Goal: Task Accomplishment & Management: Use online tool/utility

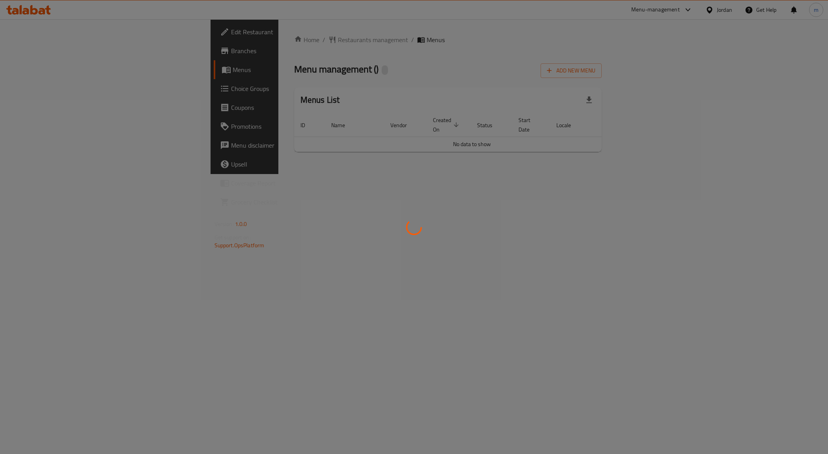
click at [218, 240] on div at bounding box center [414, 227] width 828 height 454
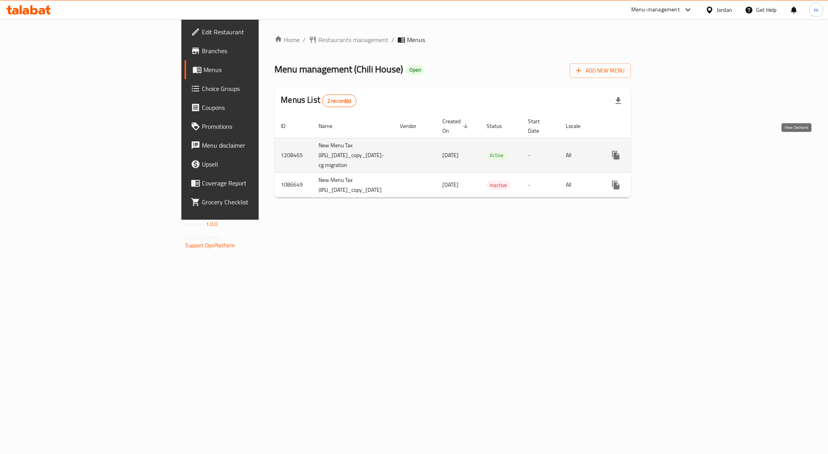
click at [682, 153] on link "enhanced table" at bounding box center [672, 155] width 19 height 19
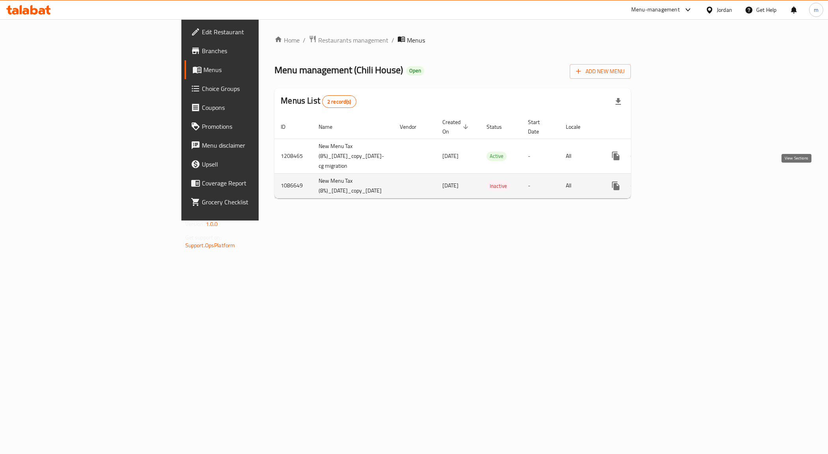
click at [677, 181] on icon "enhanced table" at bounding box center [672, 185] width 9 height 9
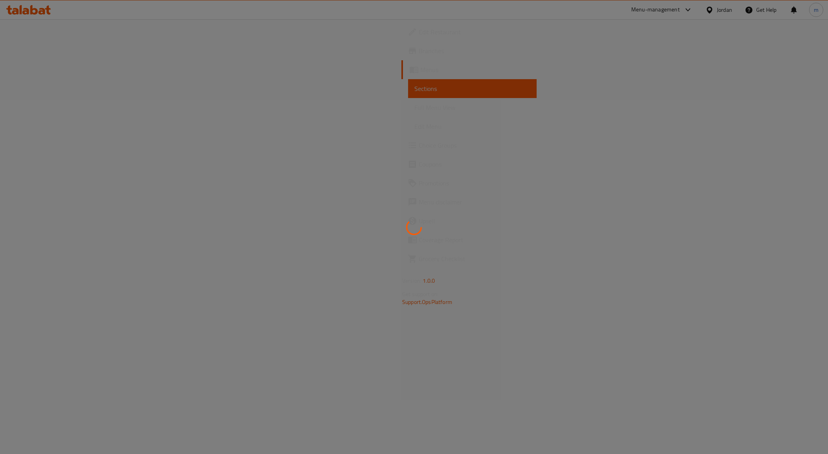
click at [462, 264] on div at bounding box center [414, 227] width 828 height 454
click at [272, 204] on div at bounding box center [414, 227] width 828 height 454
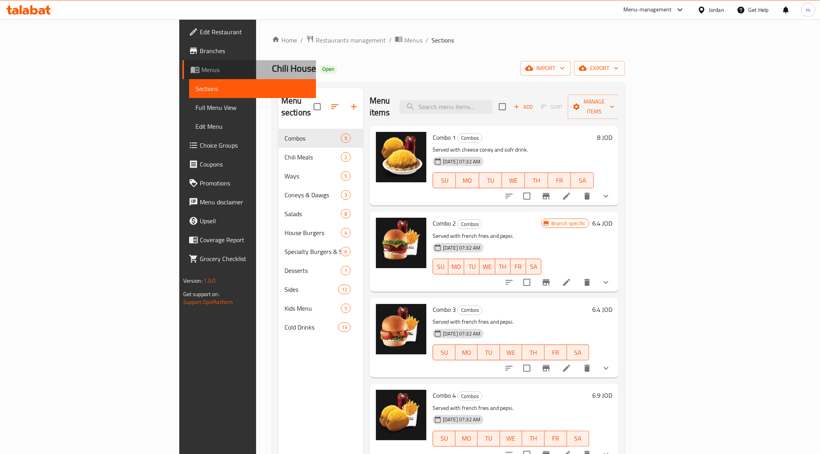
click at [201, 66] on span "Menus" at bounding box center [255, 69] width 109 height 9
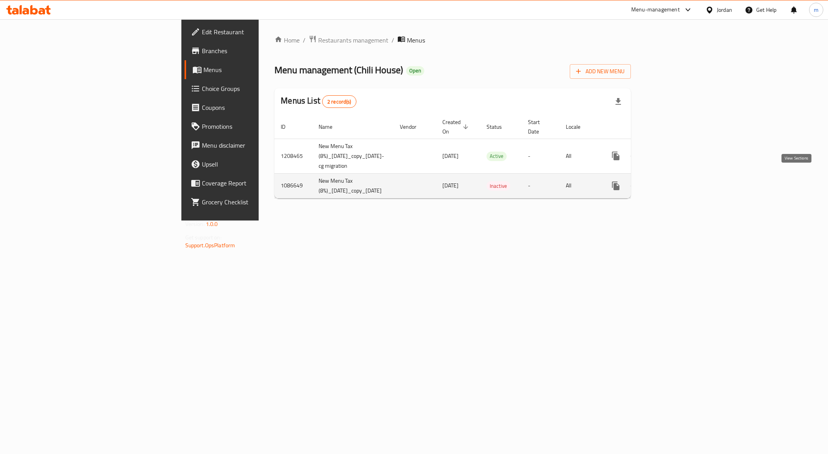
click at [677, 181] on icon "enhanced table" at bounding box center [672, 185] width 9 height 9
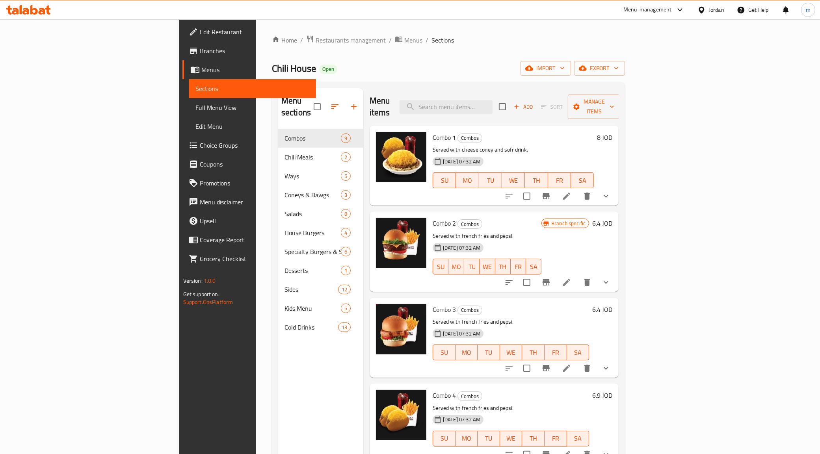
click at [201, 69] on span "Menus" at bounding box center [255, 69] width 109 height 9
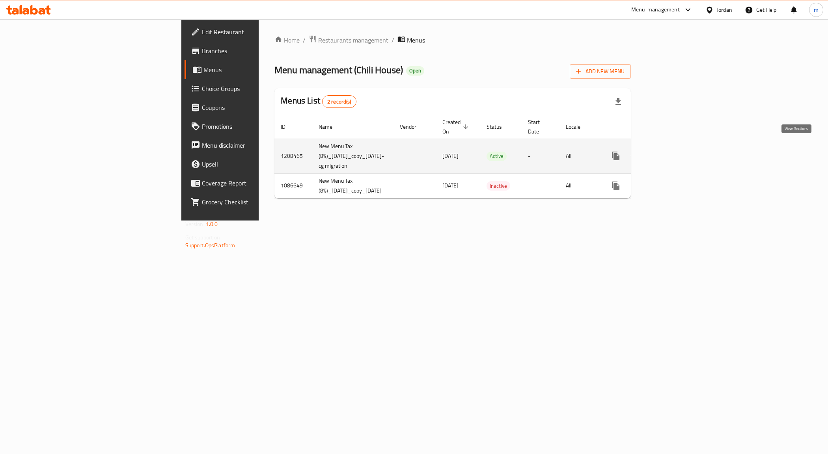
click at [677, 151] on icon "enhanced table" at bounding box center [672, 155] width 9 height 9
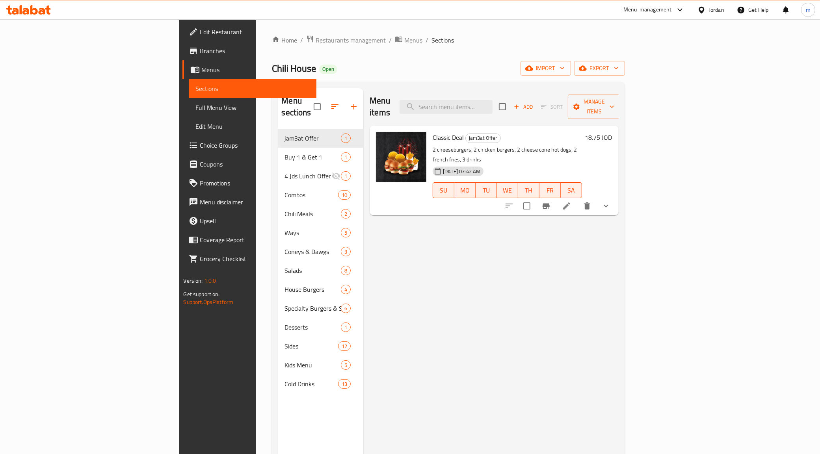
click at [201, 70] on span "Menus" at bounding box center [255, 69] width 109 height 9
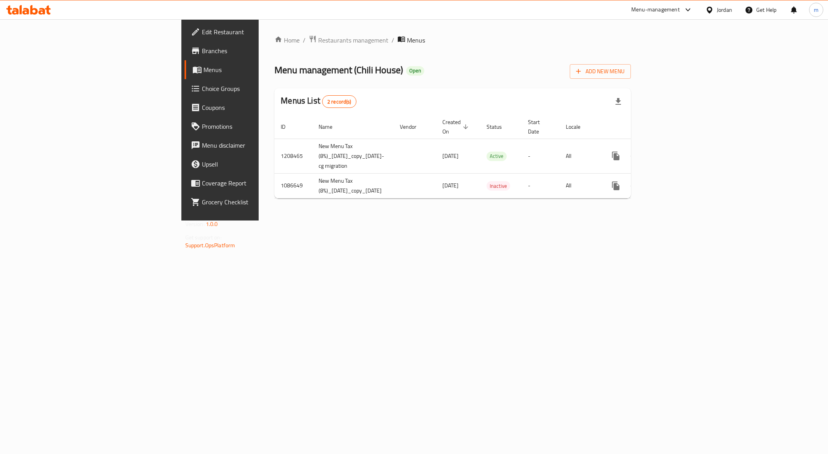
click at [202, 50] on span "Branches" at bounding box center [258, 50] width 112 height 9
click at [202, 54] on span "Branches" at bounding box center [258, 50] width 112 height 9
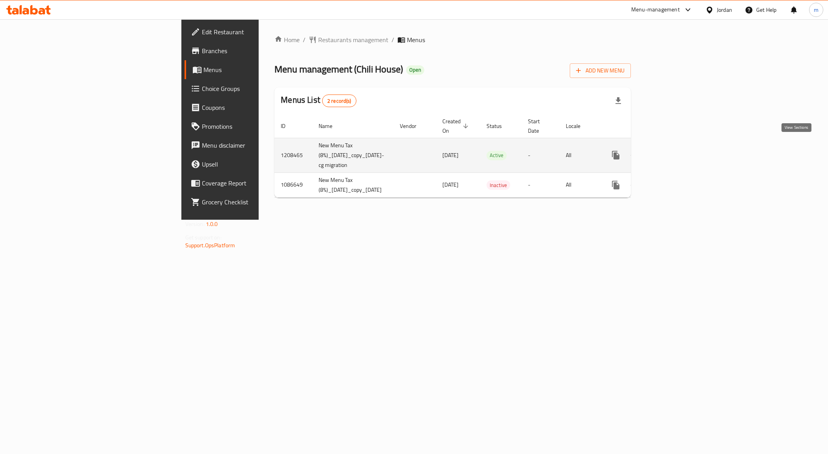
click at [677, 151] on icon "enhanced table" at bounding box center [672, 155] width 9 height 9
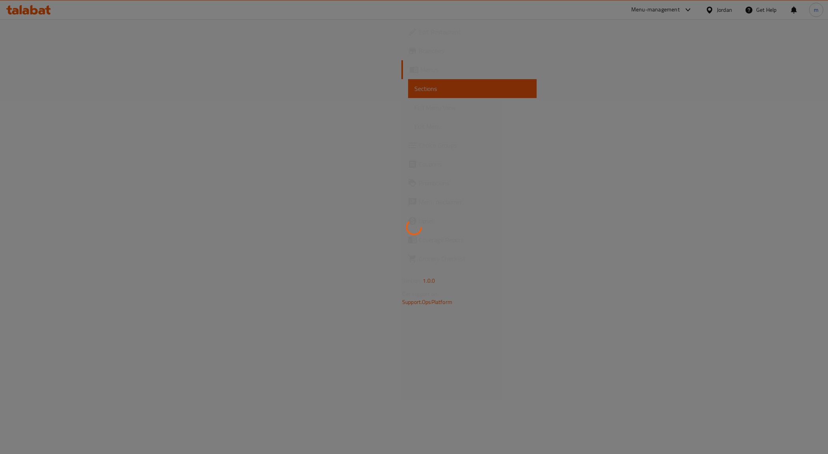
click at [268, 188] on div at bounding box center [414, 227] width 828 height 454
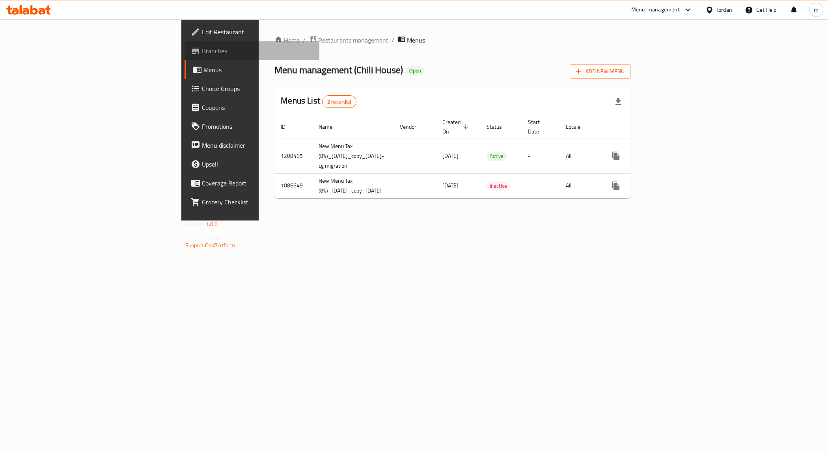
click at [202, 48] on span "Branches" at bounding box center [258, 50] width 112 height 9
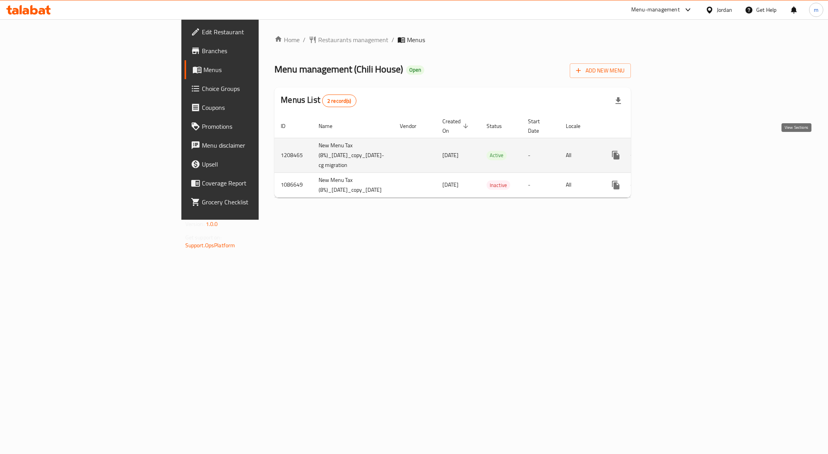
click at [677, 151] on icon "enhanced table" at bounding box center [672, 155] width 9 height 9
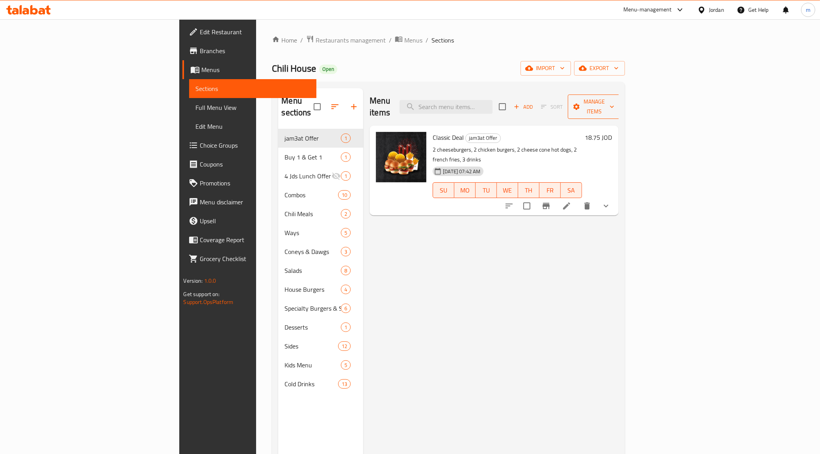
click at [614, 104] on span "Manage items" at bounding box center [594, 107] width 40 height 20
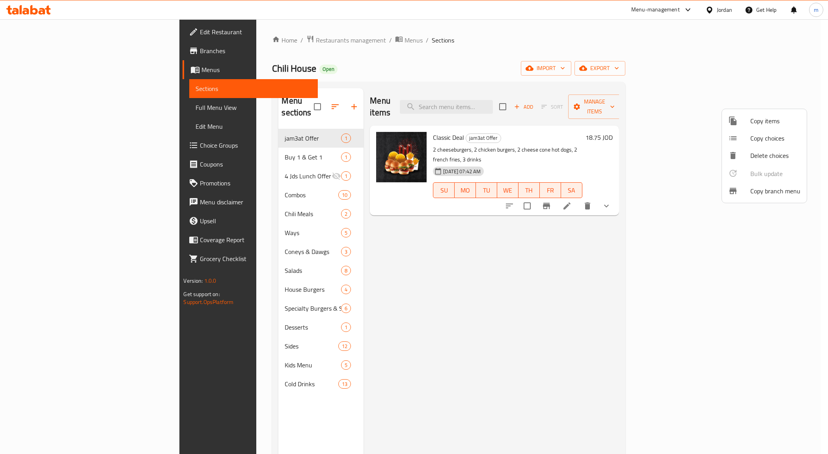
click at [773, 197] on li "Copy branch menu" at bounding box center [764, 190] width 85 height 17
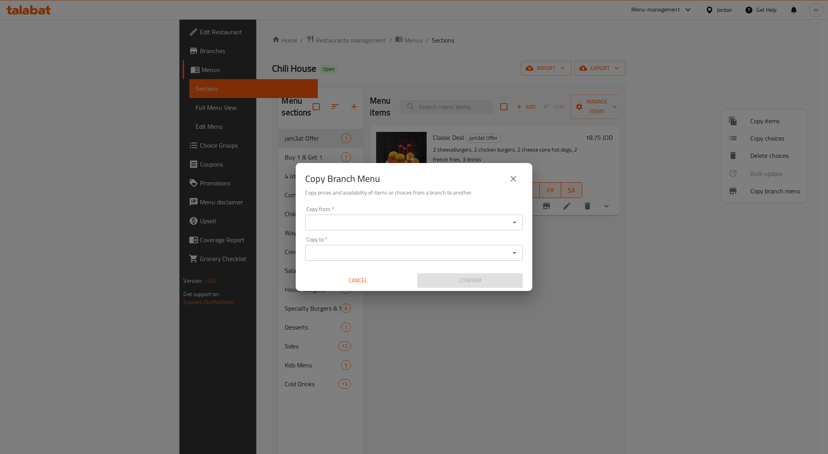
click at [408, 221] on input "Copy from   *" at bounding box center [407, 222] width 200 height 11
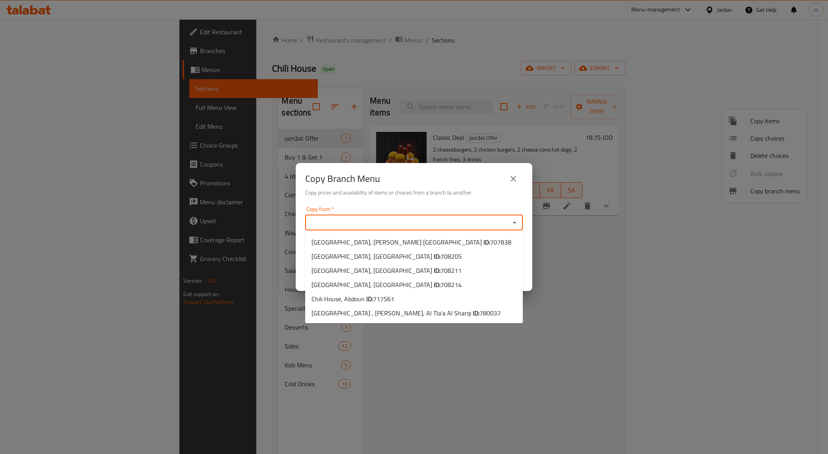
click at [586, 244] on div "Copy Branch Menu Copy prices and availability of items or choices from a branch…" at bounding box center [414, 227] width 828 height 454
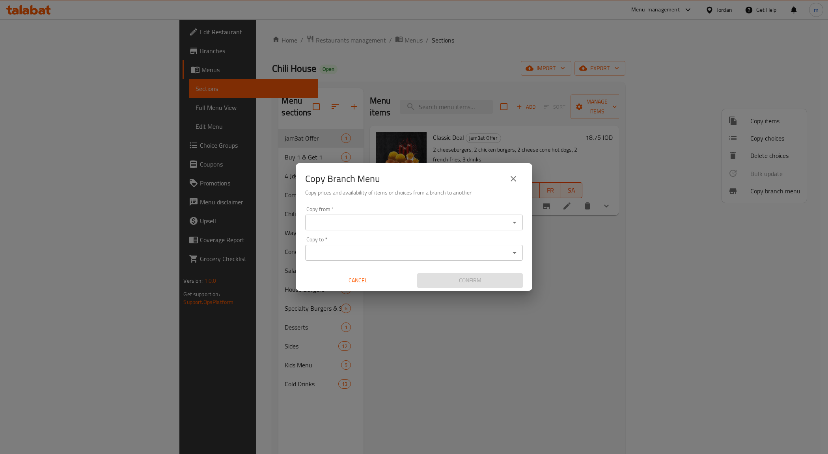
click at [510, 177] on icon "close" at bounding box center [512, 178] width 9 height 9
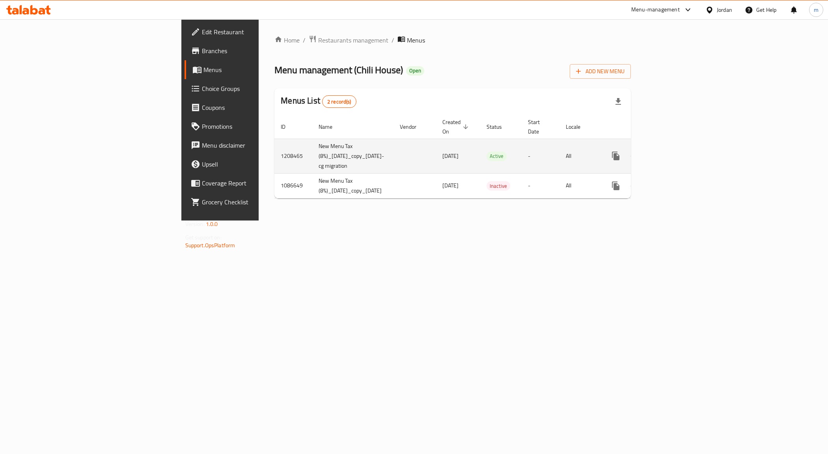
click at [274, 146] on td "1208465" at bounding box center [293, 156] width 38 height 35
copy td "1208465"
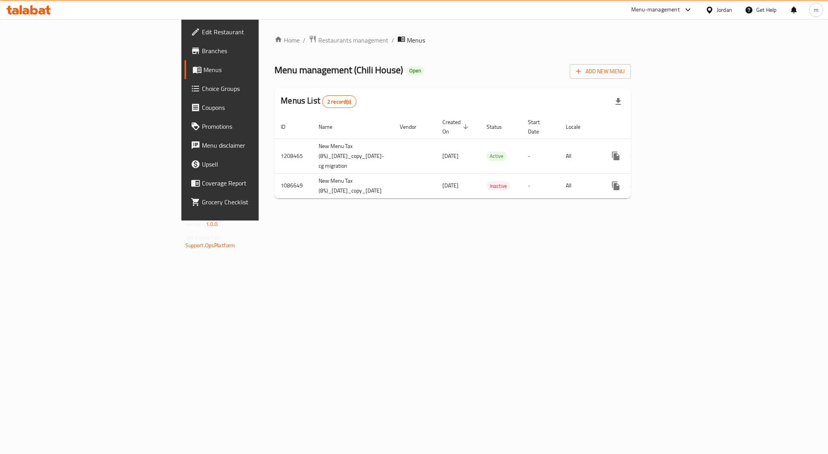
click at [184, 57] on link "Branches" at bounding box center [251, 50] width 135 height 19
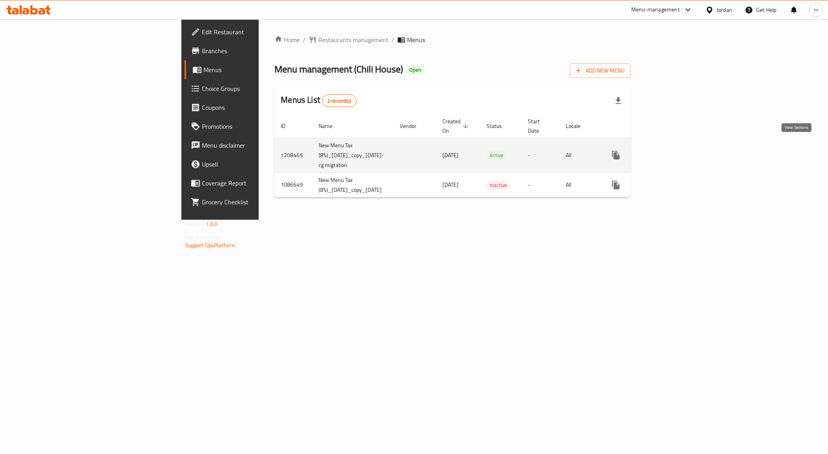
click at [677, 152] on icon "enhanced table" at bounding box center [672, 155] width 9 height 9
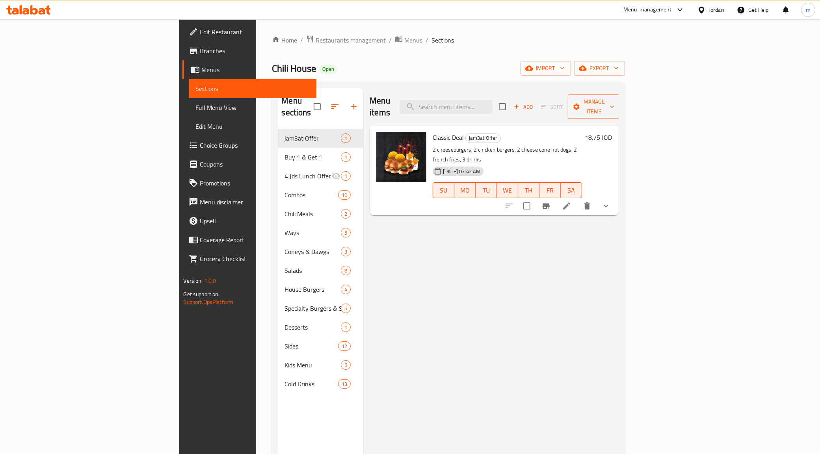
click at [614, 102] on span "Manage items" at bounding box center [594, 107] width 40 height 20
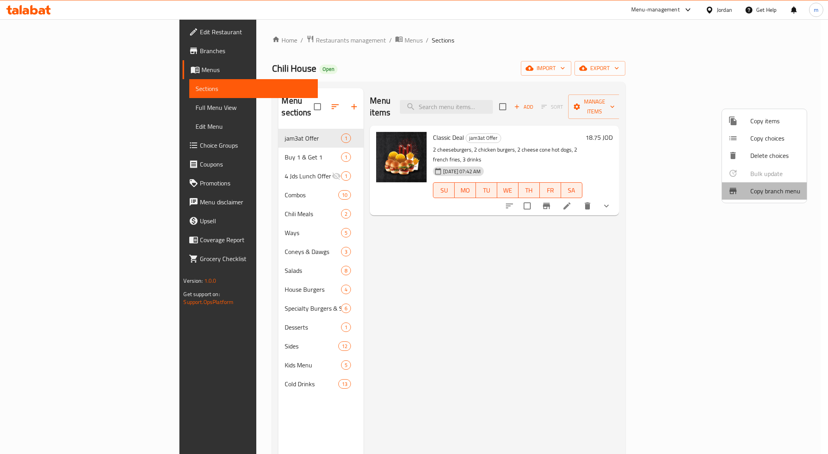
click at [772, 190] on span "Copy branch menu" at bounding box center [775, 190] width 50 height 9
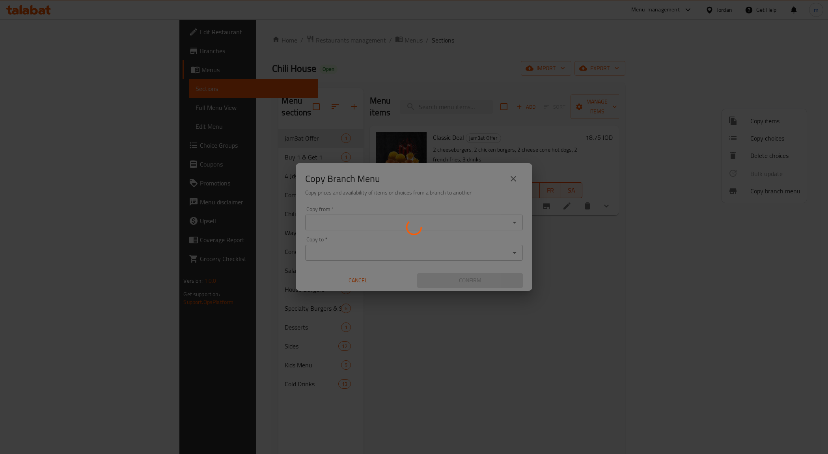
click at [605, 301] on div at bounding box center [414, 227] width 828 height 454
click at [512, 180] on div at bounding box center [414, 227] width 828 height 454
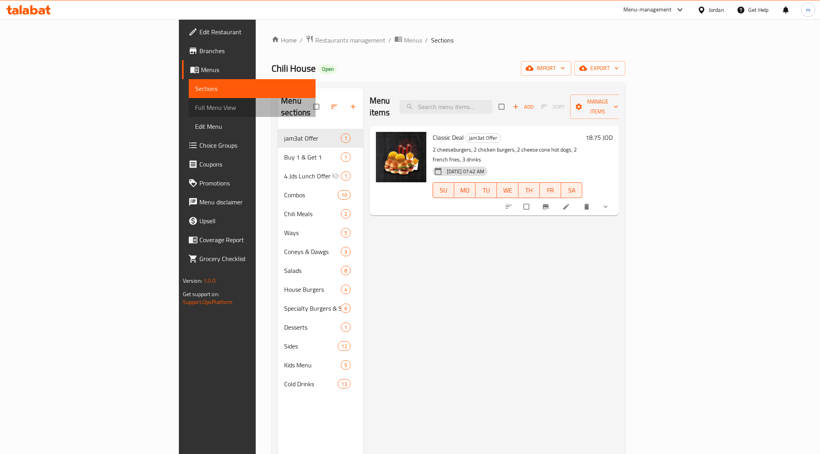
click at [195, 105] on span "Full Menu View" at bounding box center [252, 107] width 115 height 9
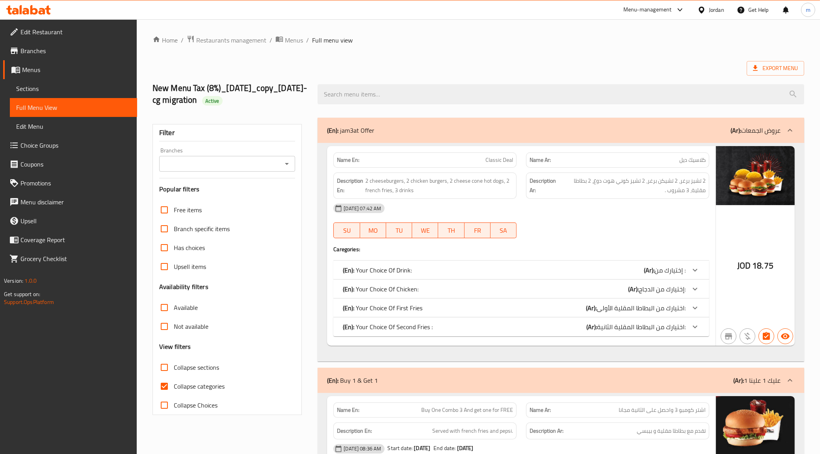
click at [49, 67] on span "Menus" at bounding box center [76, 69] width 109 height 9
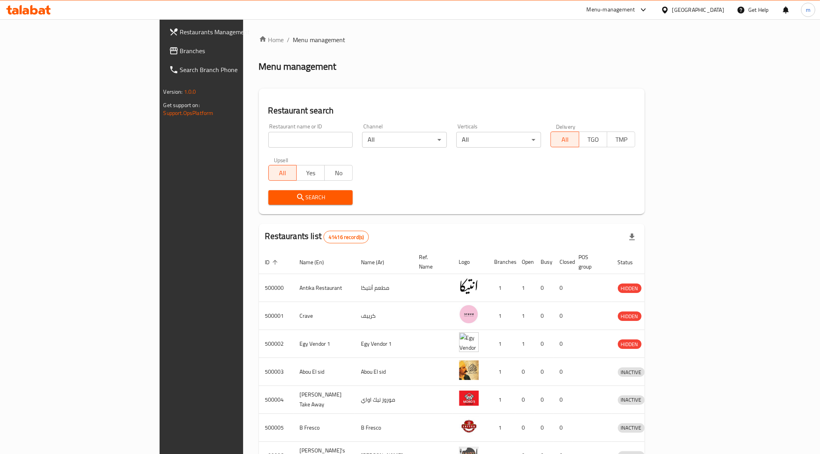
drag, startPoint x: 241, startPoint y: 138, endPoint x: 245, endPoint y: 142, distance: 5.6
click at [268, 138] on input "search" at bounding box center [310, 140] width 85 height 16
click at [268, 134] on input "search" at bounding box center [310, 140] width 85 height 16
paste input "780037"
type input "780037"
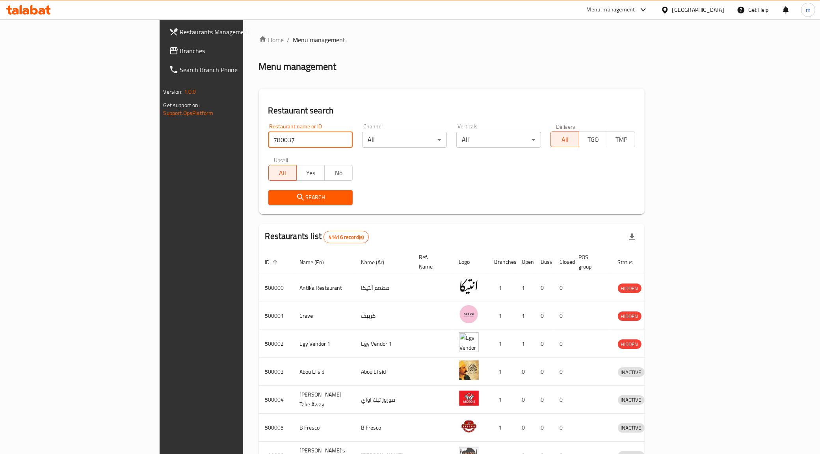
click button "Search" at bounding box center [310, 197] width 85 height 15
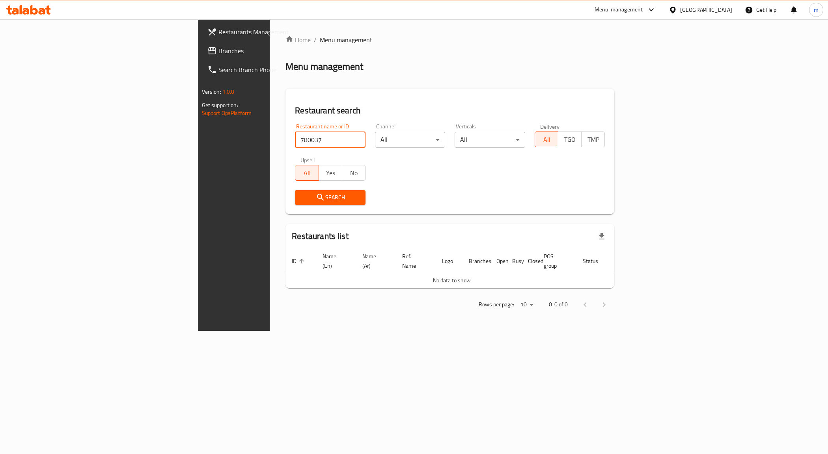
click at [721, 13] on div "[GEOGRAPHIC_DATA]" at bounding box center [706, 10] width 52 height 9
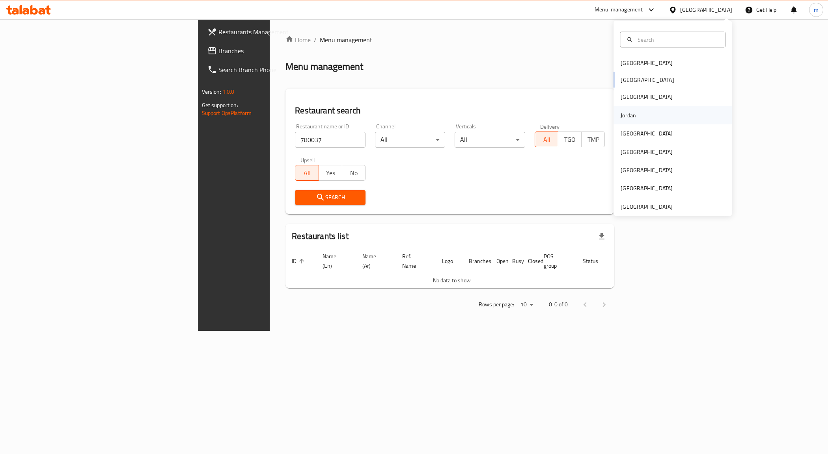
click at [635, 115] on div "Jordan" at bounding box center [672, 115] width 118 height 18
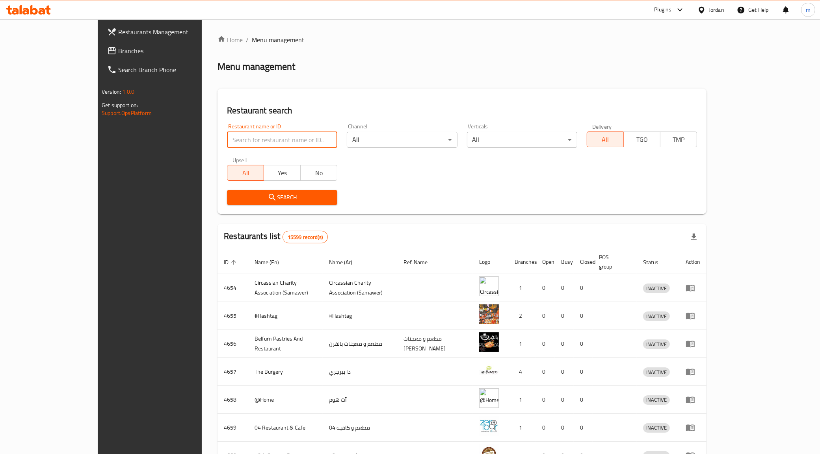
click at [242, 144] on input "search" at bounding box center [282, 140] width 110 height 16
paste input "780037"
type input "780037"
click button "Search" at bounding box center [282, 197] width 110 height 15
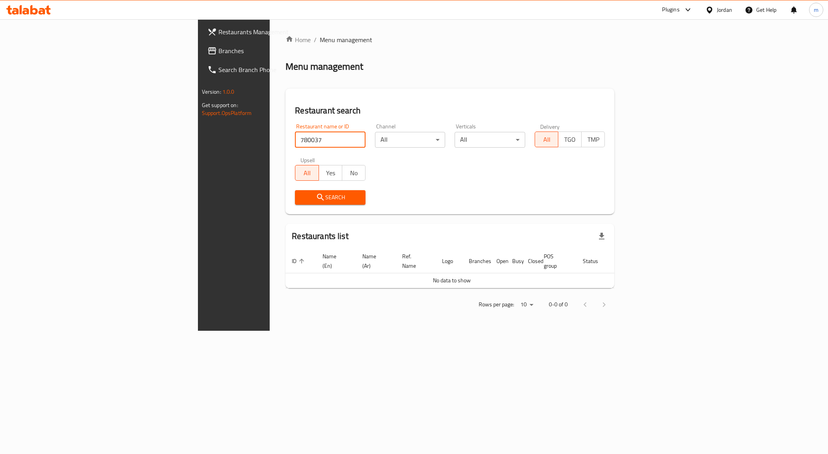
click at [218, 50] on span "Branches" at bounding box center [274, 50] width 112 height 9
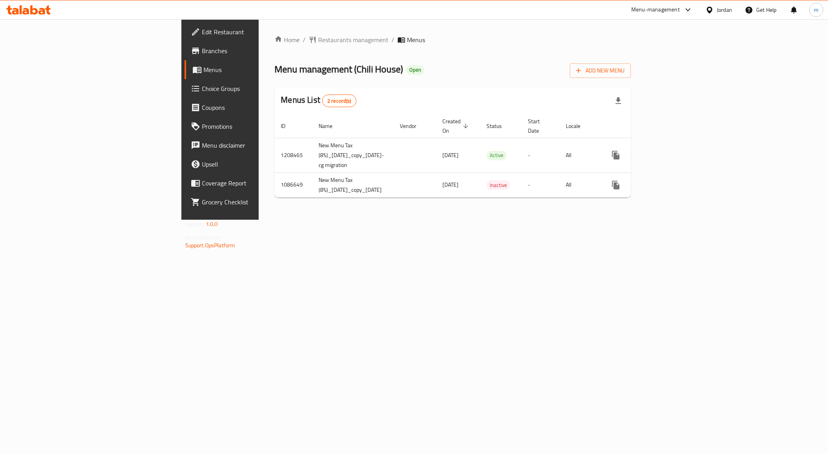
click at [203, 68] on span "Menus" at bounding box center [258, 69] width 110 height 9
click at [355, 220] on div "Home / Restaurants management / Menus Menu management ( Chili House ) Open Add …" at bounding box center [453, 119] width 388 height 201
click at [202, 47] on span "Branches" at bounding box center [258, 50] width 112 height 9
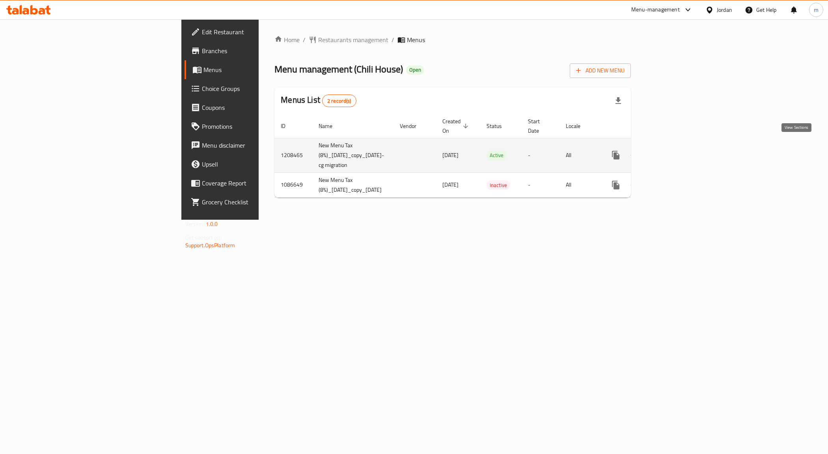
click at [677, 151] on icon "enhanced table" at bounding box center [672, 155] width 9 height 9
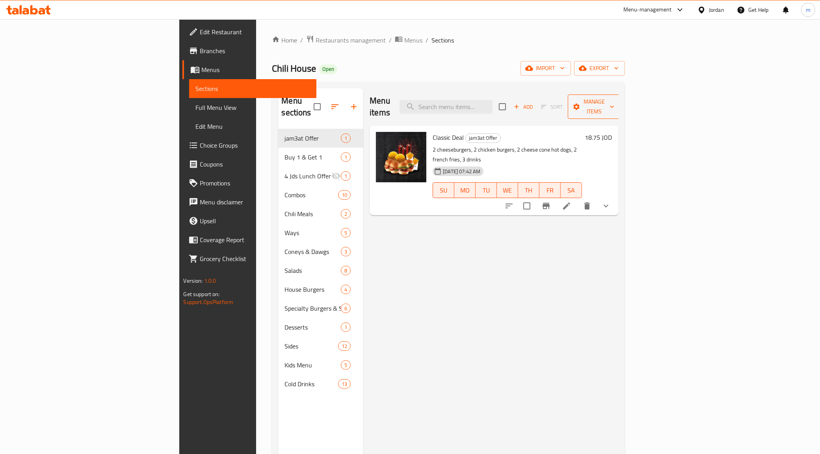
click at [614, 99] on span "Manage items" at bounding box center [594, 107] width 40 height 20
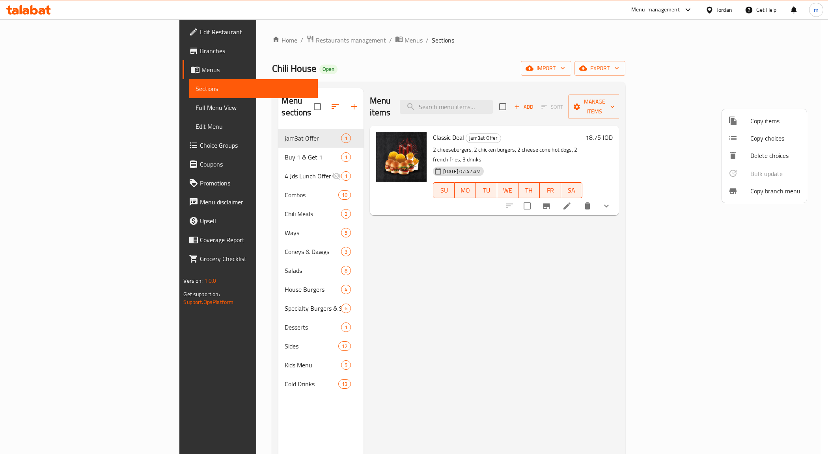
click at [754, 190] on span "Copy branch menu" at bounding box center [775, 190] width 50 height 9
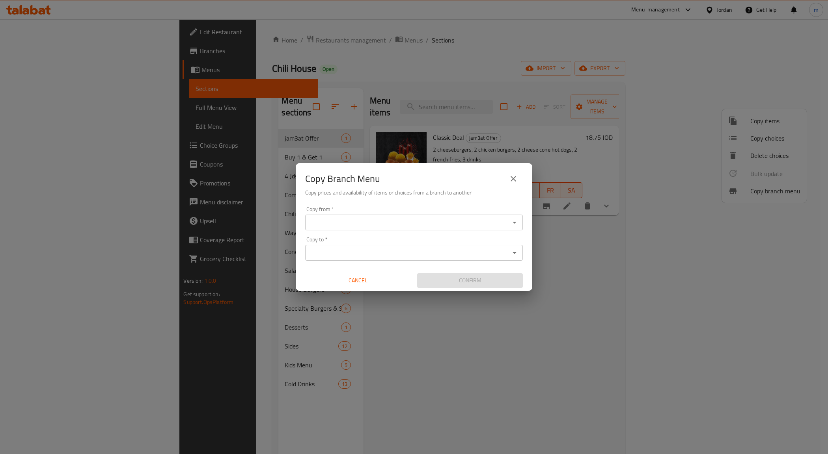
click at [377, 215] on div "Copy from *" at bounding box center [414, 223] width 218 height 16
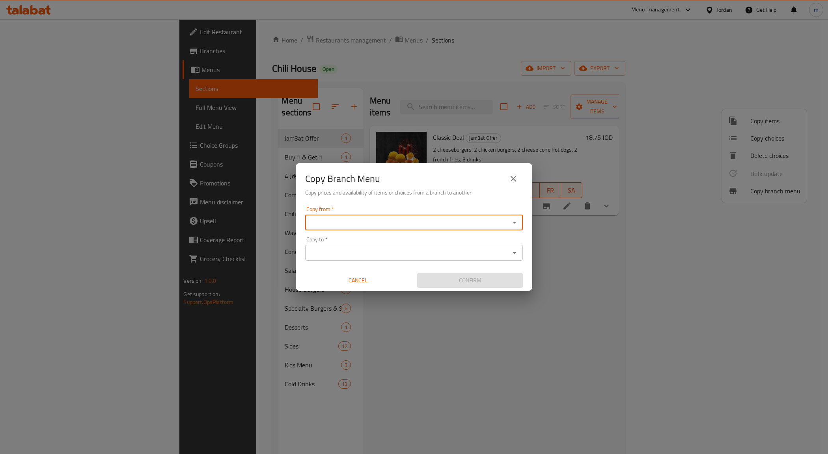
click at [365, 225] on input "Copy from   *" at bounding box center [407, 222] width 200 height 11
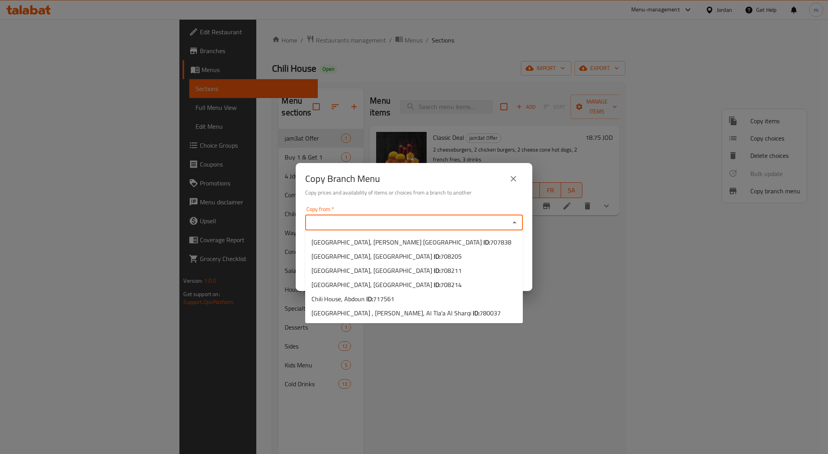
paste input "717561"
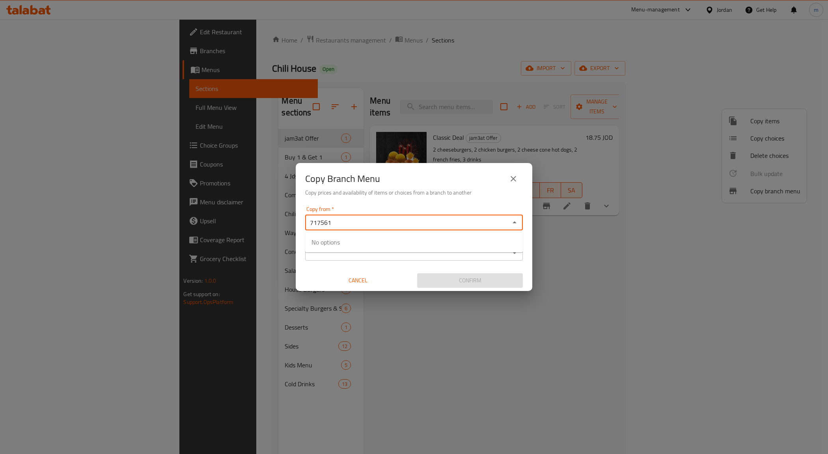
click at [368, 223] on input "717561" at bounding box center [407, 222] width 200 height 11
type input "7"
click at [360, 225] on input "Copy from   *" at bounding box center [407, 222] width 200 height 11
click at [338, 229] on div "Copy from *" at bounding box center [414, 223] width 218 height 16
click at [356, 223] on input "Copy from   *" at bounding box center [407, 222] width 200 height 11
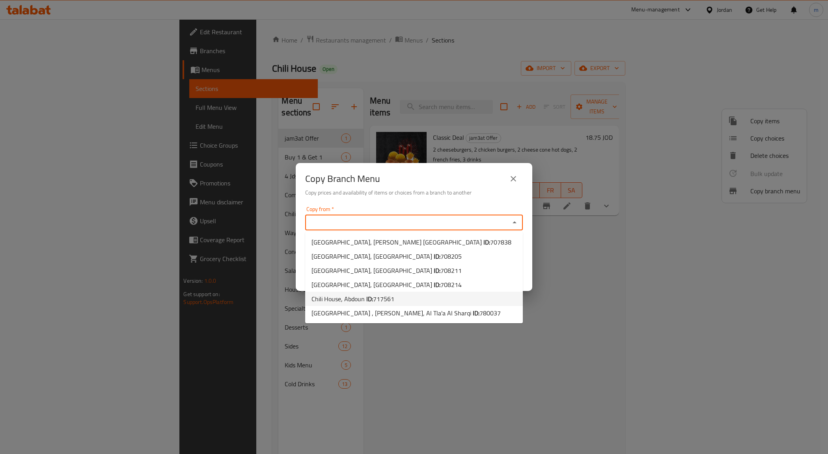
click at [405, 300] on li "Chili House, Abdoun ID: 717561" at bounding box center [414, 299] width 218 height 14
type input "Chili House, Abdoun"
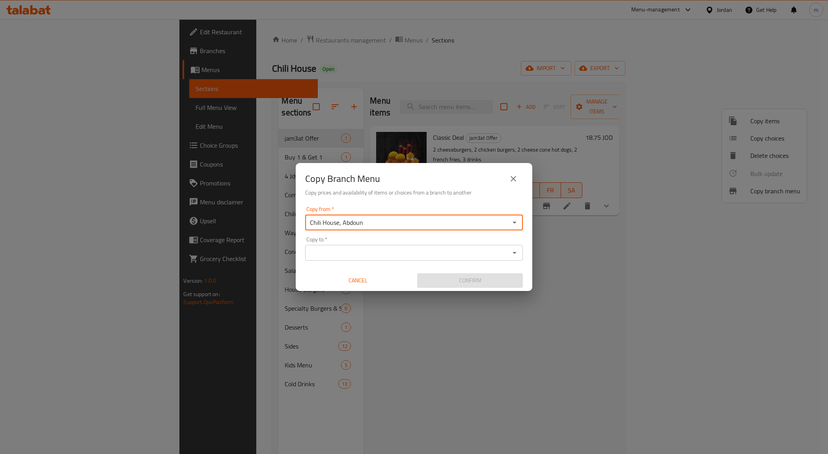
click at [373, 247] on div "Copy to *" at bounding box center [414, 253] width 218 height 16
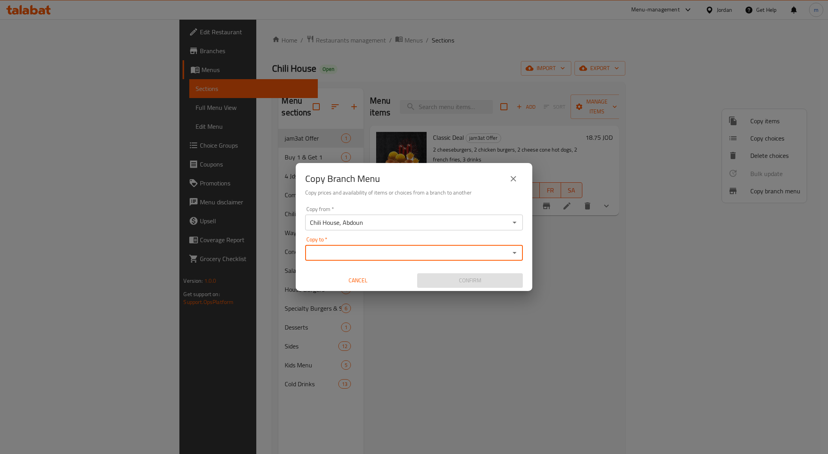
click at [415, 253] on input "Copy to   *" at bounding box center [407, 252] width 200 height 11
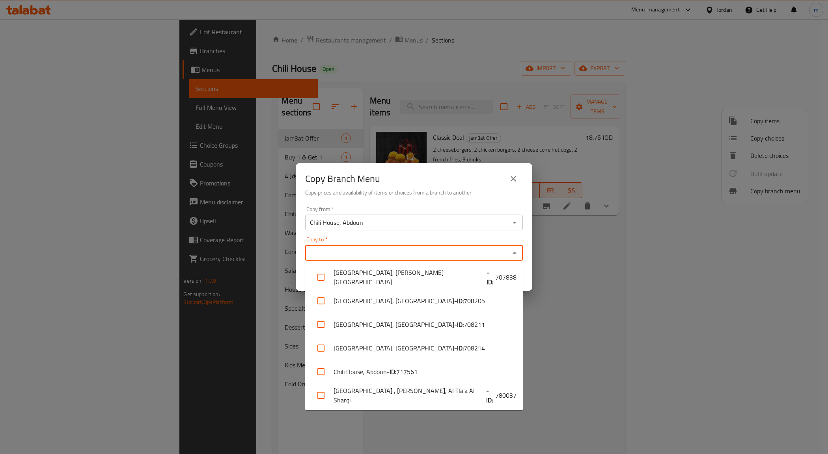
click at [331, 256] on input "Copy to   *" at bounding box center [407, 252] width 200 height 11
click at [498, 397] on li "[GEOGRAPHIC_DATA] , Dahyeht [PERSON_NAME], Al Tla'a Al Sharqi - ID: 780037" at bounding box center [414, 396] width 218 height 24
checkbox input "true"
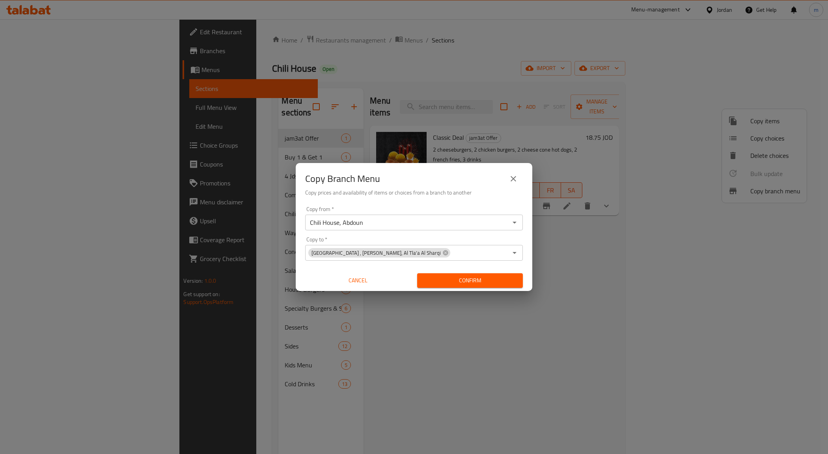
click at [584, 332] on div "Copy Branch Menu Copy prices and availability of items or choices from a branch…" at bounding box center [414, 227] width 828 height 454
click at [480, 282] on span "Confirm" at bounding box center [469, 281] width 93 height 10
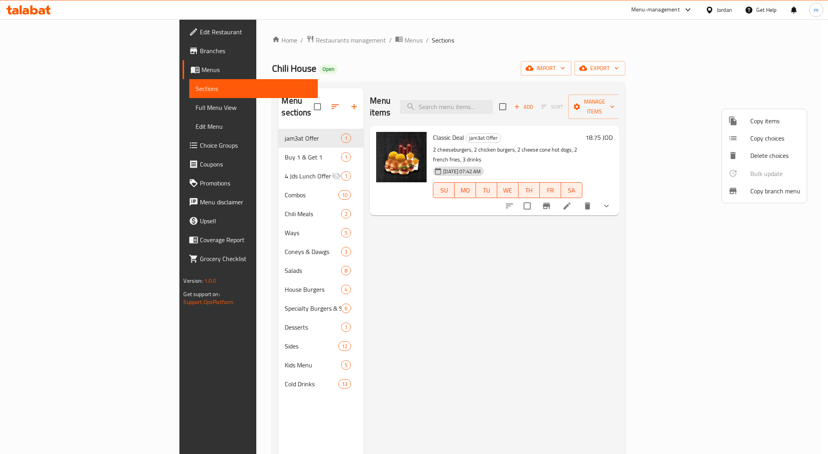
drag, startPoint x: 497, startPoint y: 267, endPoint x: 493, endPoint y: 268, distance: 4.2
click at [497, 267] on div at bounding box center [414, 227] width 828 height 454
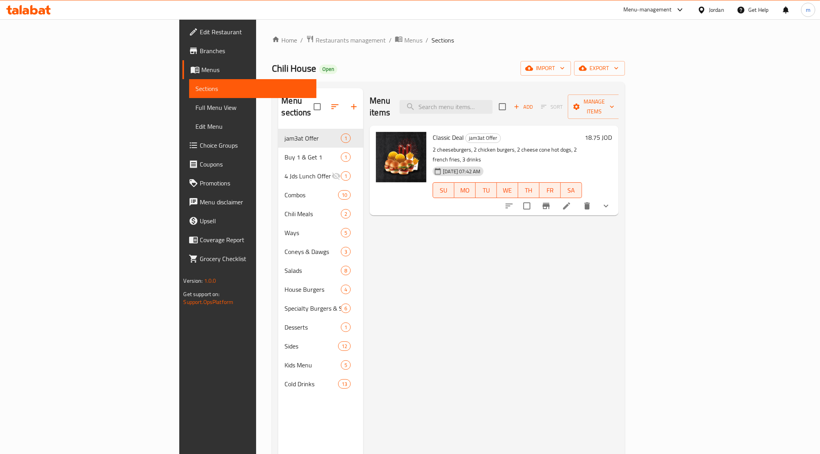
click at [200, 56] on span "Branches" at bounding box center [255, 50] width 110 height 9
